Goal: Information Seeking & Learning: Learn about a topic

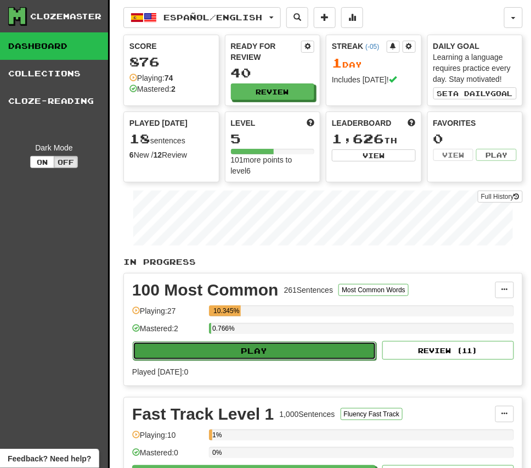
click at [263, 352] on button "Play" at bounding box center [255, 350] width 244 height 19
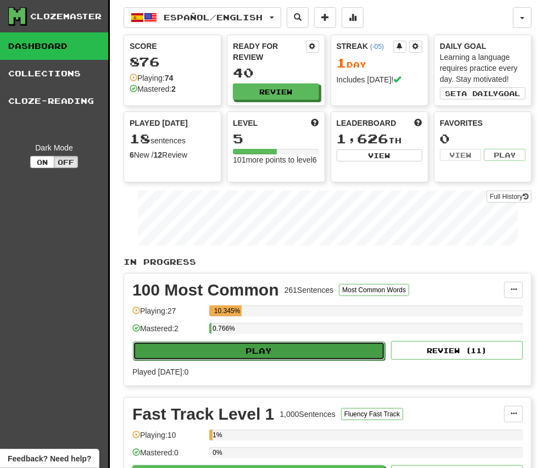
select select "**"
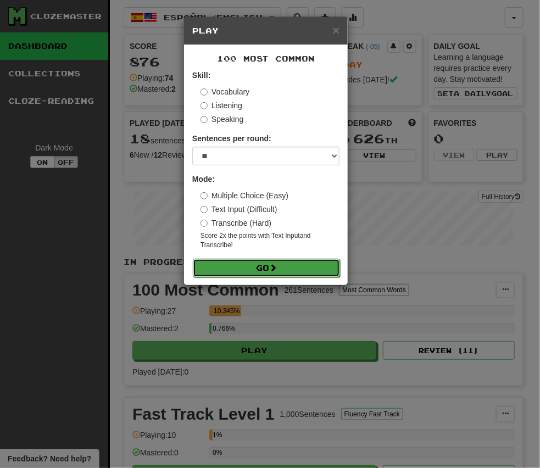
click at [257, 265] on button "Go" at bounding box center [266, 268] width 147 height 19
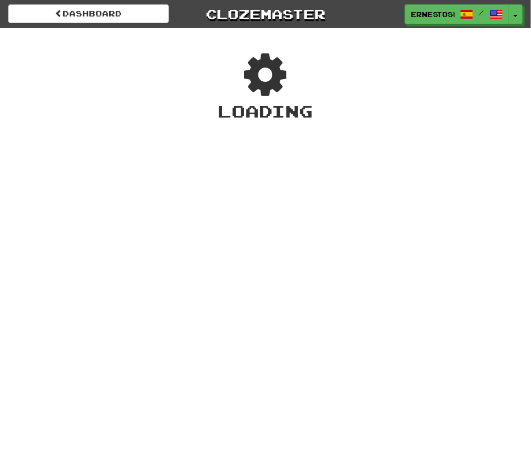
select select "**********"
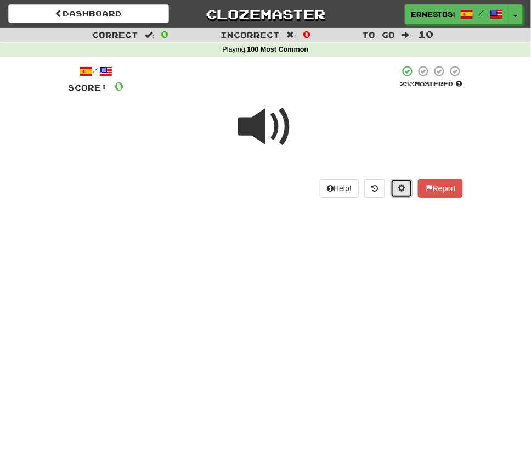
click at [395, 186] on button at bounding box center [402, 188] width 22 height 19
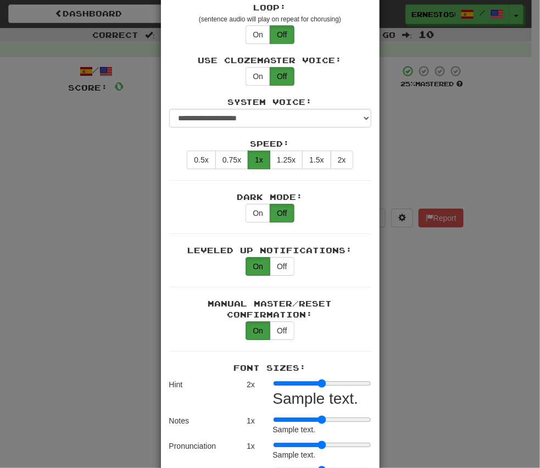
scroll to position [912, 0]
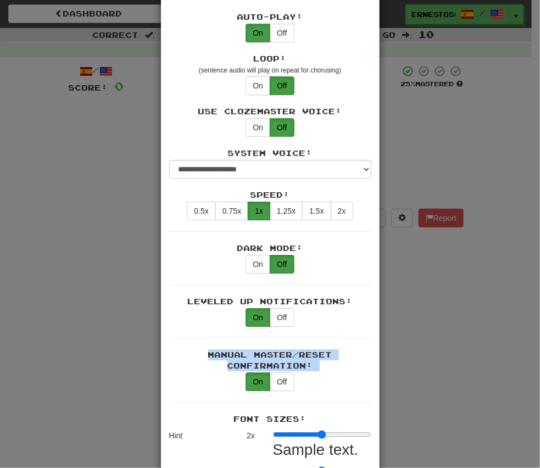
drag, startPoint x: 323, startPoint y: 352, endPoint x: 203, endPoint y: 294, distance: 133.3
click at [203, 294] on div "Automatically Show Sentence After First Listen: On Off (when playing listening …" at bounding box center [270, 174] width 202 height 2066
click at [201, 296] on div "Leveled Up Notifications: On Off" at bounding box center [270, 317] width 202 height 42
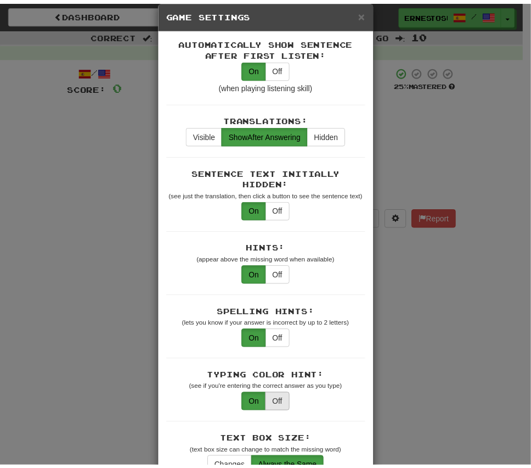
scroll to position [0, 0]
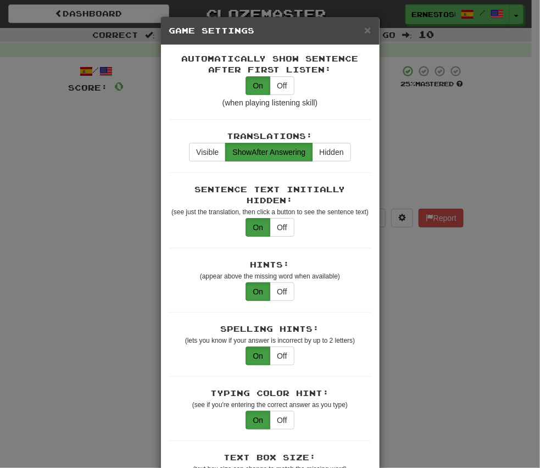
click at [447, 355] on div "× Game Settings Automatically Show Sentence After First Listen: On Off (when pl…" at bounding box center [270, 234] width 540 height 468
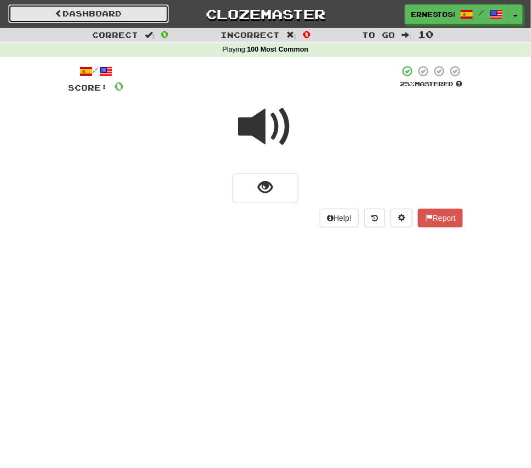
click at [90, 9] on link "Dashboard" at bounding box center [88, 13] width 161 height 19
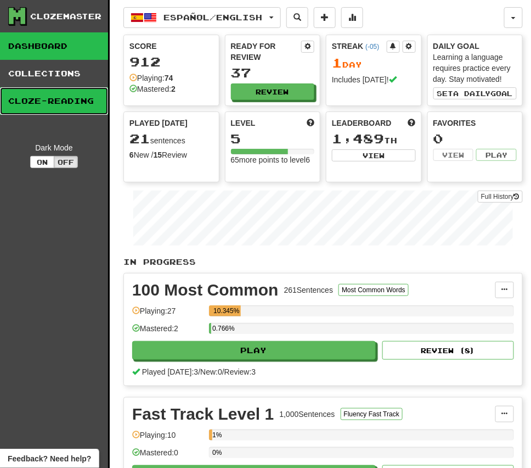
click at [36, 99] on link "Cloze-Reading" at bounding box center [54, 100] width 108 height 27
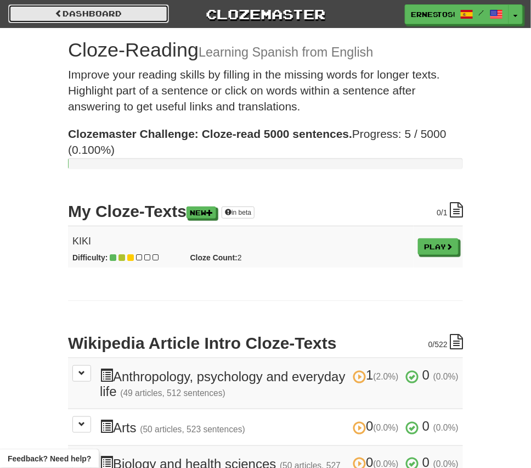
click at [51, 17] on link "Dashboard" at bounding box center [88, 13] width 161 height 19
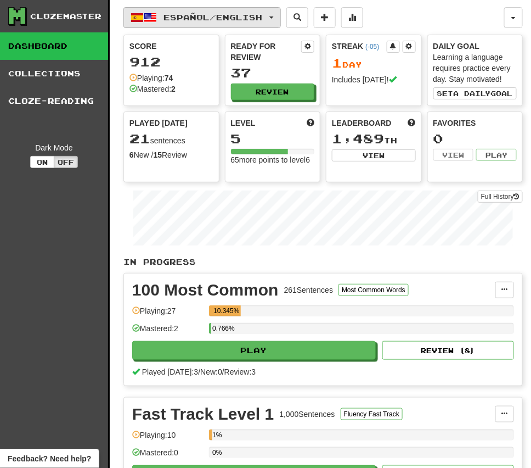
click at [177, 12] on button "Español / English" at bounding box center [203, 17] width 158 height 21
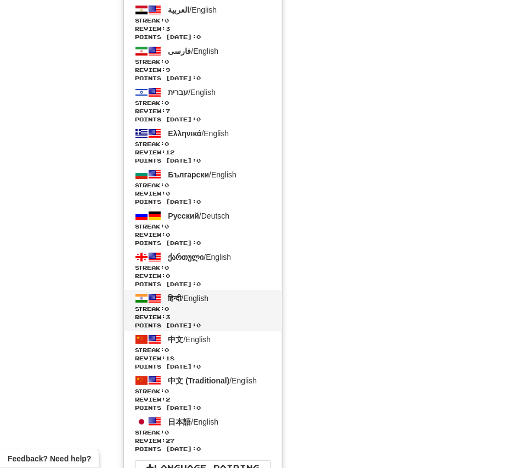
scroll to position [1692, 0]
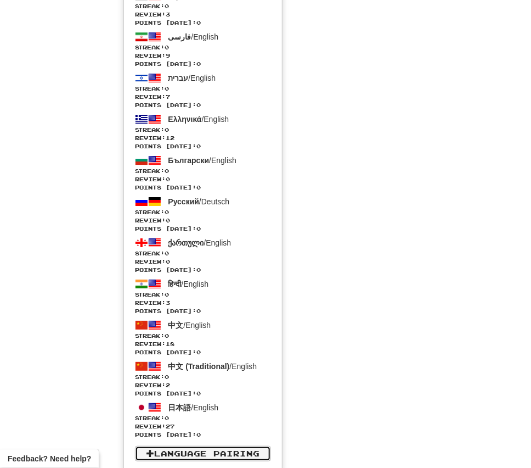
click at [207, 456] on link "Language Pairing" at bounding box center [203, 453] width 136 height 15
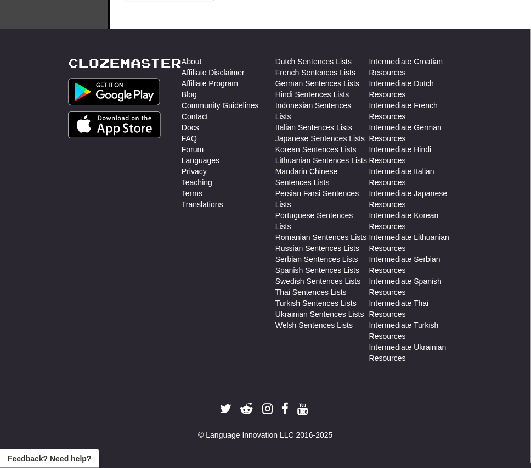
scroll to position [787, 0]
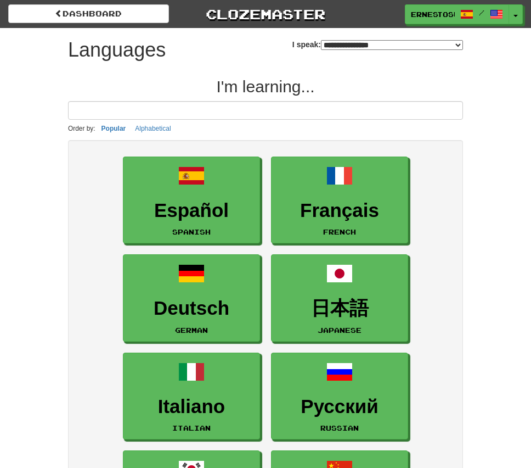
select select "*******"
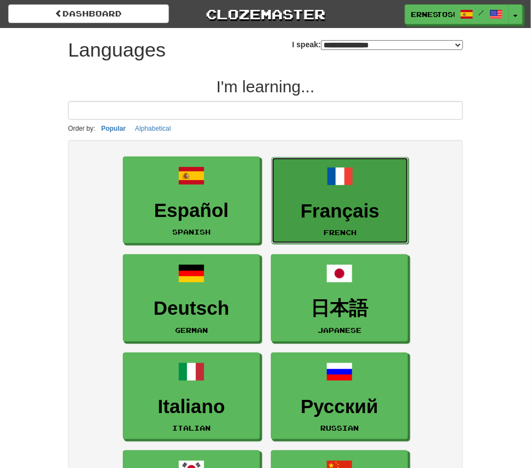
click at [354, 175] on span at bounding box center [340, 176] width 26 height 26
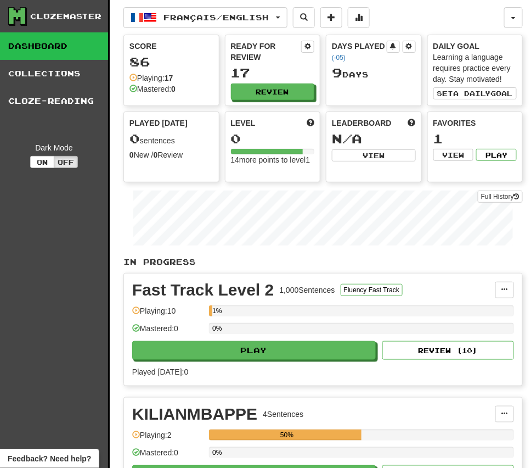
click at [66, 43] on link "Dashboard" at bounding box center [54, 45] width 108 height 27
click at [65, 78] on link "Collections" at bounding box center [54, 73] width 108 height 27
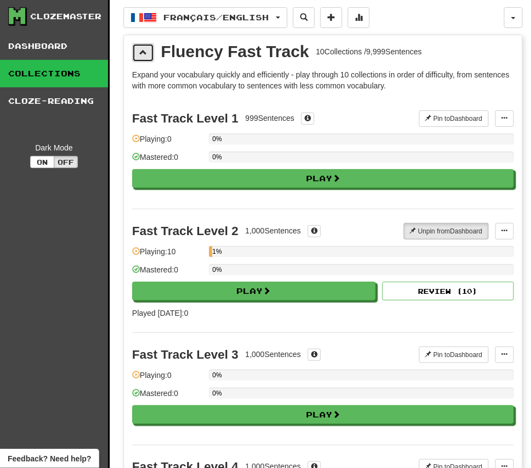
click at [143, 51] on span at bounding box center [143, 52] width 8 height 8
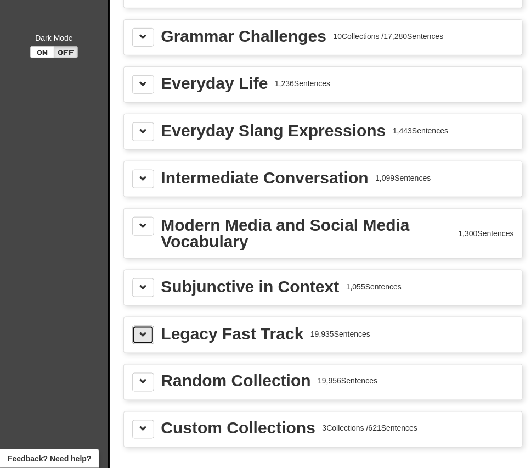
click at [141, 330] on span at bounding box center [143, 334] width 8 height 8
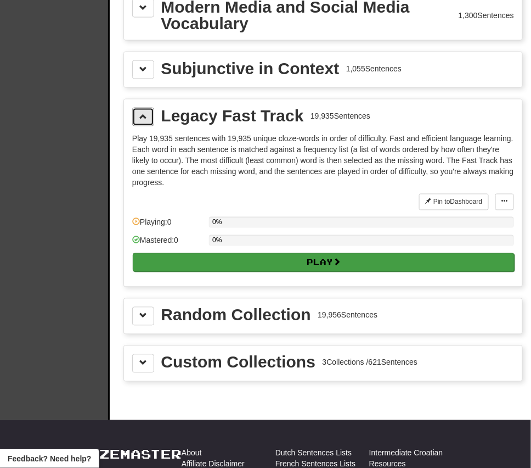
scroll to position [329, 0]
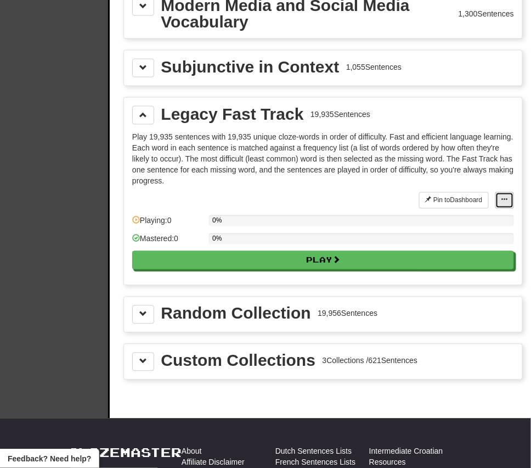
click at [507, 197] on span at bounding box center [505, 200] width 7 height 7
click at [453, 216] on span "Manage Sentences" at bounding box center [469, 220] width 66 height 9
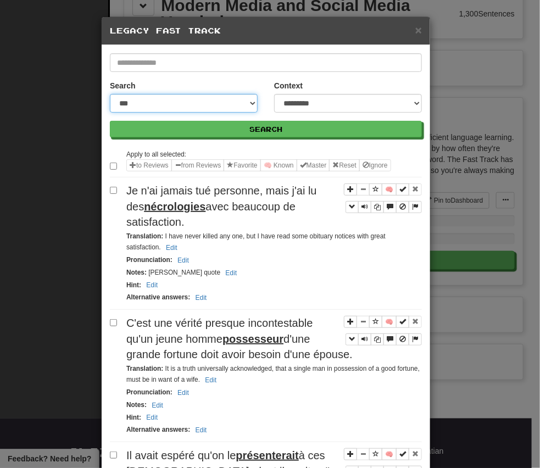
click at [176, 110] on select "**********" at bounding box center [184, 103] width 148 height 19
click at [176, 104] on select "**********" at bounding box center [184, 103] width 148 height 19
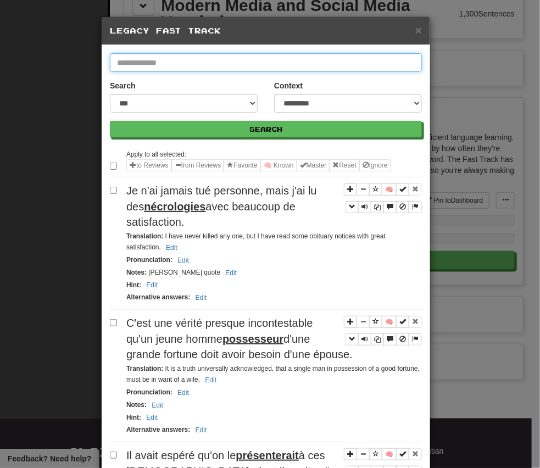
click at [176, 63] on input "text" at bounding box center [266, 62] width 312 height 19
click at [282, 65] on input "text" at bounding box center [266, 62] width 312 height 19
type input "**********"
click at [110, 121] on button "Search" at bounding box center [266, 129] width 312 height 16
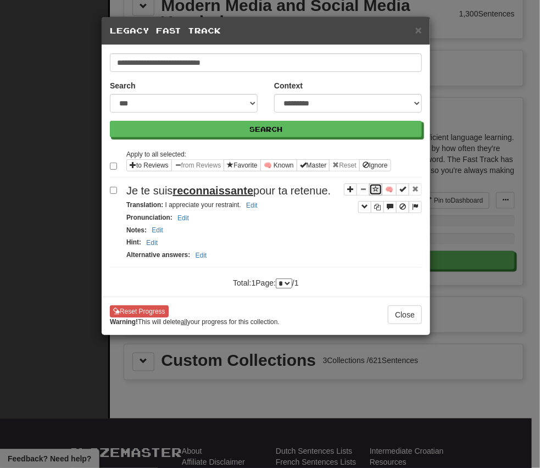
click at [376, 187] on span "Sentence controls" at bounding box center [375, 189] width 7 height 7
click at [400, 310] on button "Close" at bounding box center [405, 314] width 34 height 19
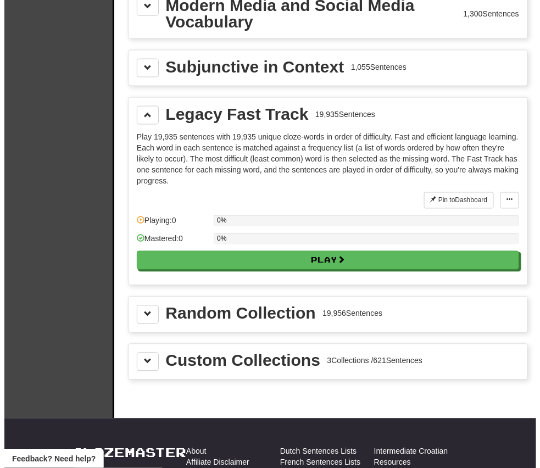
scroll to position [0, 0]
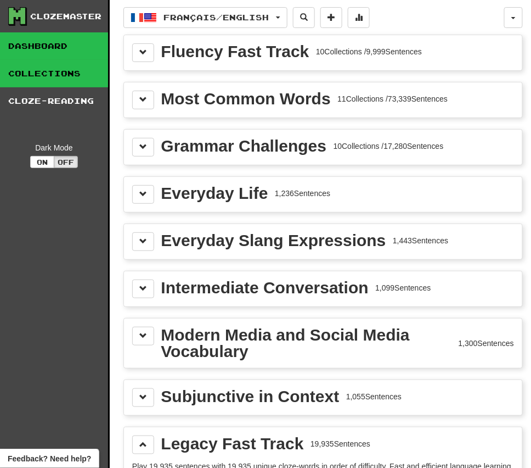
click at [42, 42] on link "Dashboard" at bounding box center [54, 45] width 108 height 27
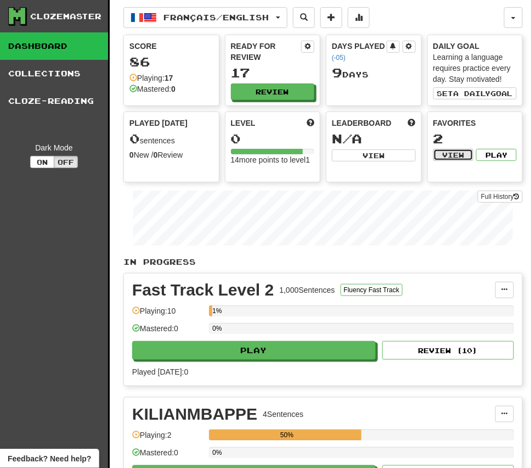
click at [463, 152] on button "View" at bounding box center [454, 155] width 41 height 12
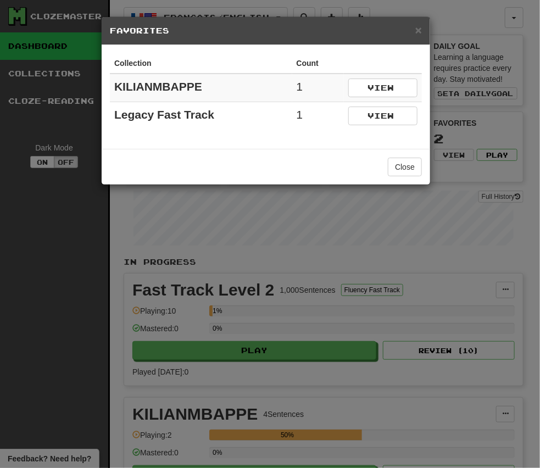
click at [484, 139] on div "× Favorites Collection Count KILIANMBAPPE 1 View Legacy Fast Track 1 View Close" at bounding box center [270, 234] width 540 height 468
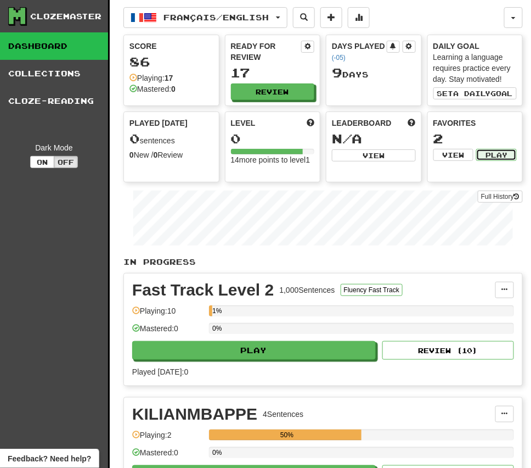
click at [502, 151] on button "Play" at bounding box center [496, 155] width 41 height 12
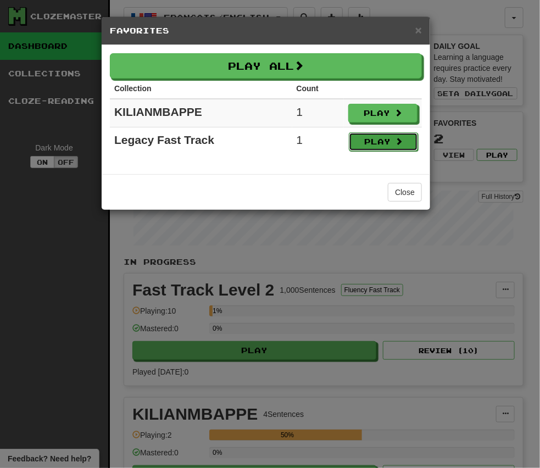
click at [380, 134] on button "Play" at bounding box center [383, 141] width 69 height 19
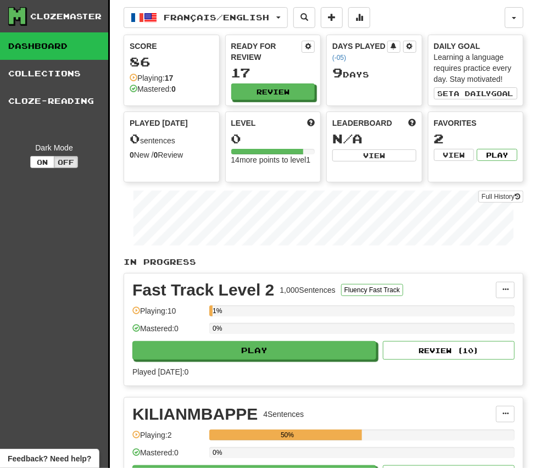
select select "**"
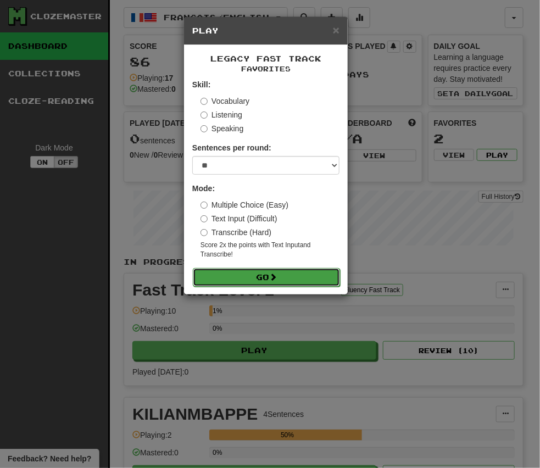
click at [262, 271] on button "Go" at bounding box center [266, 277] width 147 height 19
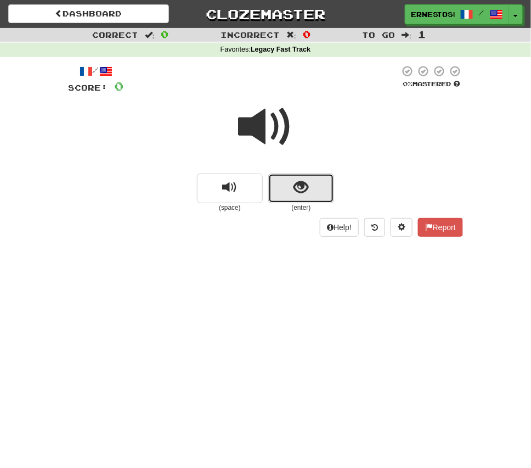
click at [303, 181] on span "show sentence" at bounding box center [301, 187] width 15 height 15
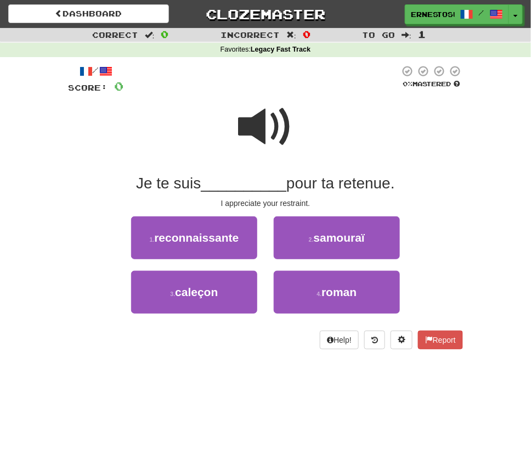
click at [260, 120] on span at bounding box center [265, 126] width 55 height 55
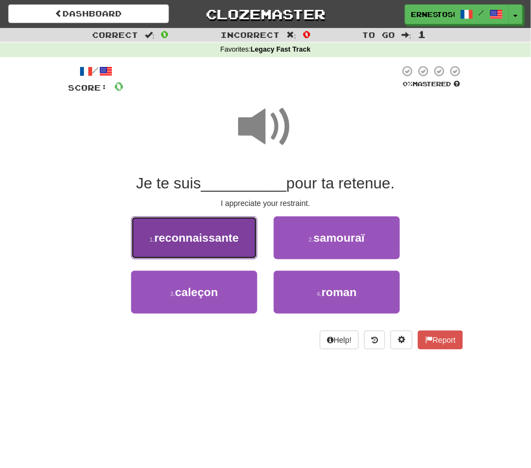
click at [199, 238] on span "reconnaissante" at bounding box center [196, 237] width 85 height 13
